Goal: Find specific page/section: Find specific page/section

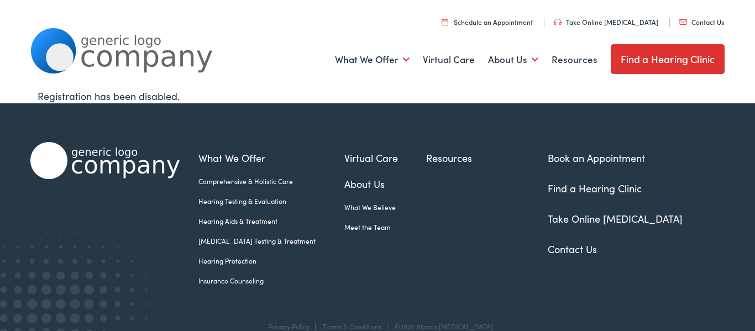
click at [628, 67] on link "Find a Hearing Clinic" at bounding box center [668, 59] width 114 height 30
